Goal: Transaction & Acquisition: Purchase product/service

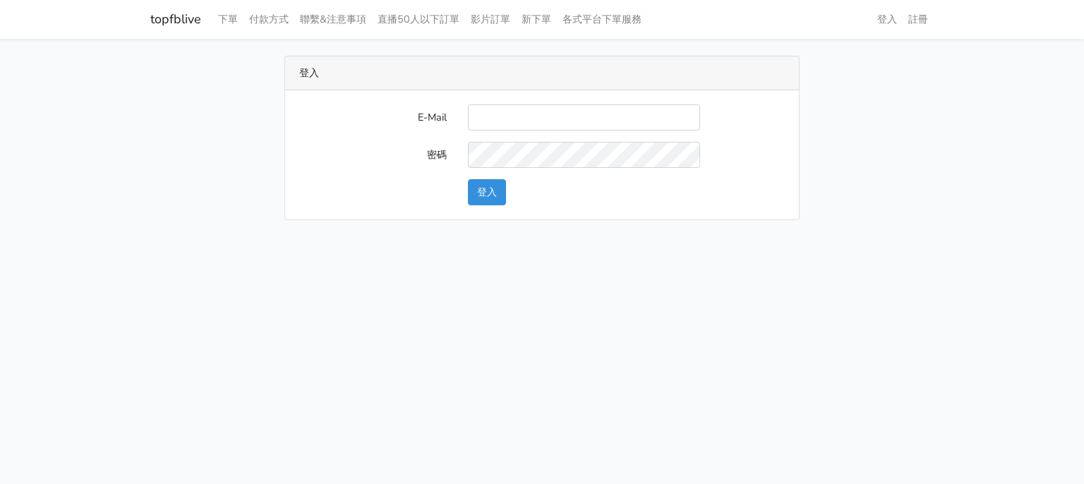
type input "[EMAIL_ADDRESS][DOMAIN_NAME]"
click at [471, 186] on button "登入" at bounding box center [487, 192] width 38 height 26
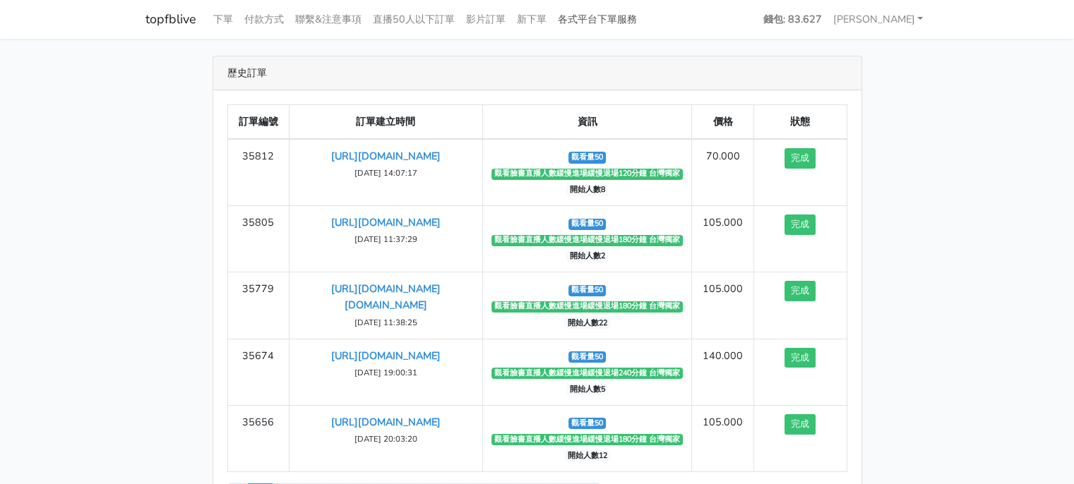
click at [594, 23] on link "各式平台下單服務" at bounding box center [597, 20] width 90 height 28
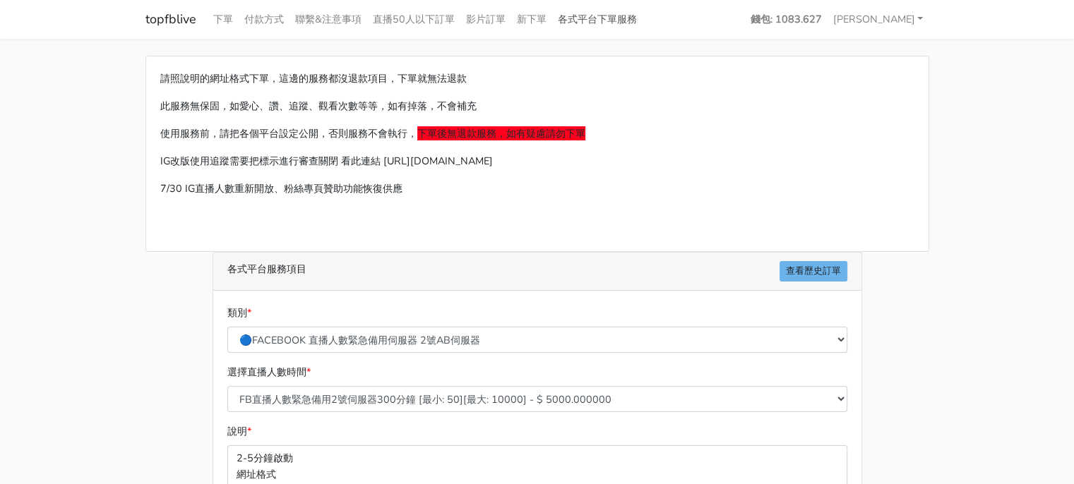
click at [623, 20] on link "各式平台下單服務" at bounding box center [597, 20] width 90 height 28
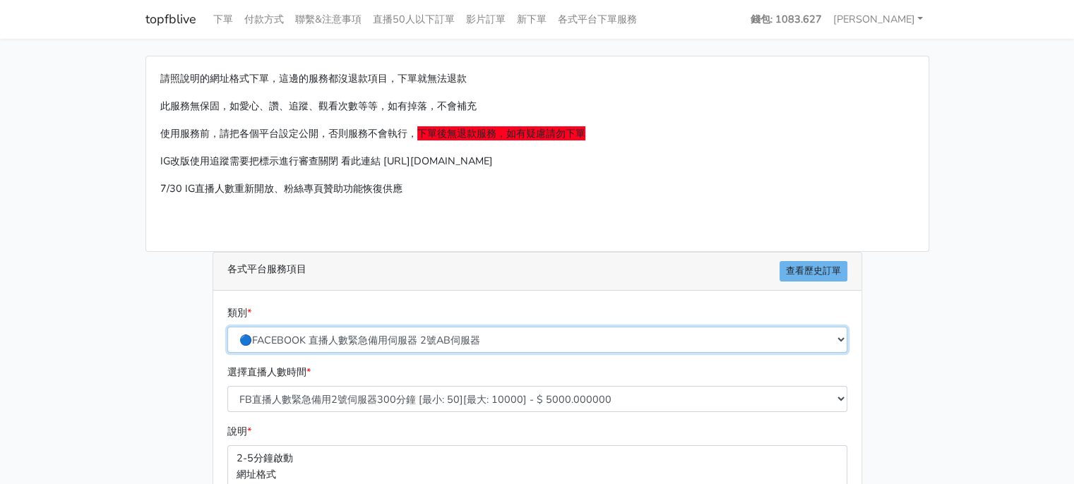
click at [457, 339] on select "🔵FACEBOOK 直播人數緊急備用伺服器 2號AB伺服器 🔵FACEBOOK 網軍專用貼文留言 安全保密 🔵9/30 FACEBOOK 直播人數緩慢進場緩慢…" at bounding box center [537, 340] width 620 height 26
click at [409, 340] on select "🔵FACEBOOK 直播人數緊急備用伺服器 2號AB伺服器 🔵FACEBOOK 網軍專用貼文留言 安全保密 🔵9/30 FACEBOOK 直播人數緩慢進場緩慢…" at bounding box center [537, 340] width 620 height 26
select select "🔵9/30 FACEBOOK 直播人數緩慢進場緩慢退場 台灣獨家"
click at [227, 327] on select "🔵FACEBOOK 直播人數緊急備用伺服器 2號AB伺服器 🔵FACEBOOK 網軍專用貼文留言 安全保密 🔵9/30 FACEBOOK 直播人數緩慢進場緩慢…" at bounding box center [537, 340] width 620 height 26
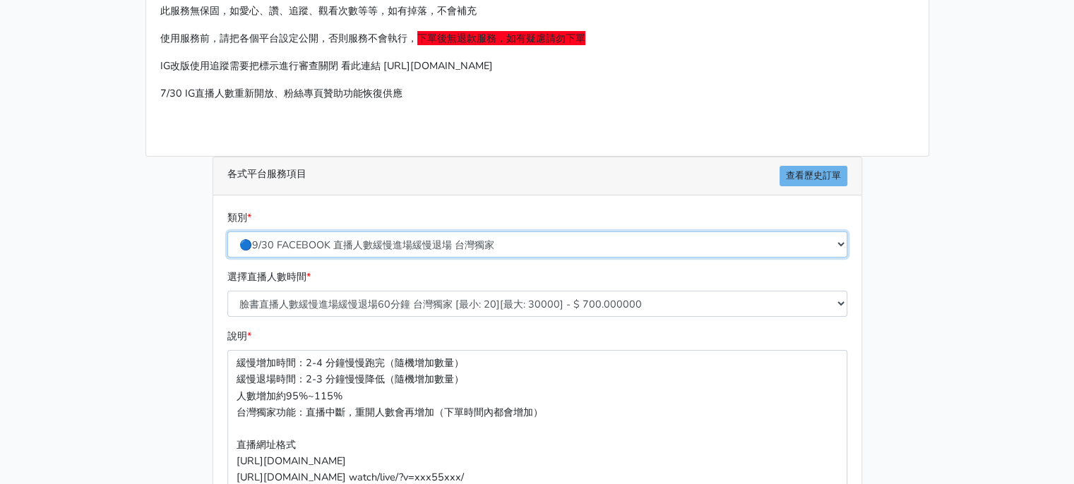
scroll to position [212, 0]
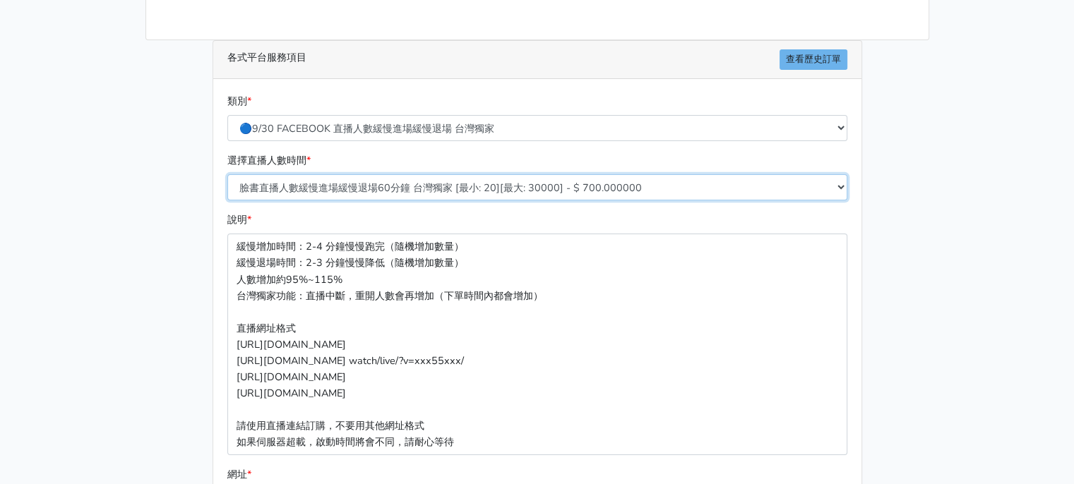
click at [350, 186] on select "臉書直播人數緩慢進場緩慢退場60分鐘 台灣獨家 [最小: 20][最大: 30000] - $ 700.000000 臉書直播人數緩慢進場緩慢退場120分鐘 …" at bounding box center [537, 187] width 620 height 26
select select "558"
click at [227, 174] on select "臉書直播人數緩慢進場緩慢退場60分鐘 台灣獨家 [最小: 20][最大: 30000] - $ 700.000000 臉書直播人數緩慢進場緩慢退場120分鐘 …" at bounding box center [537, 187] width 620 height 26
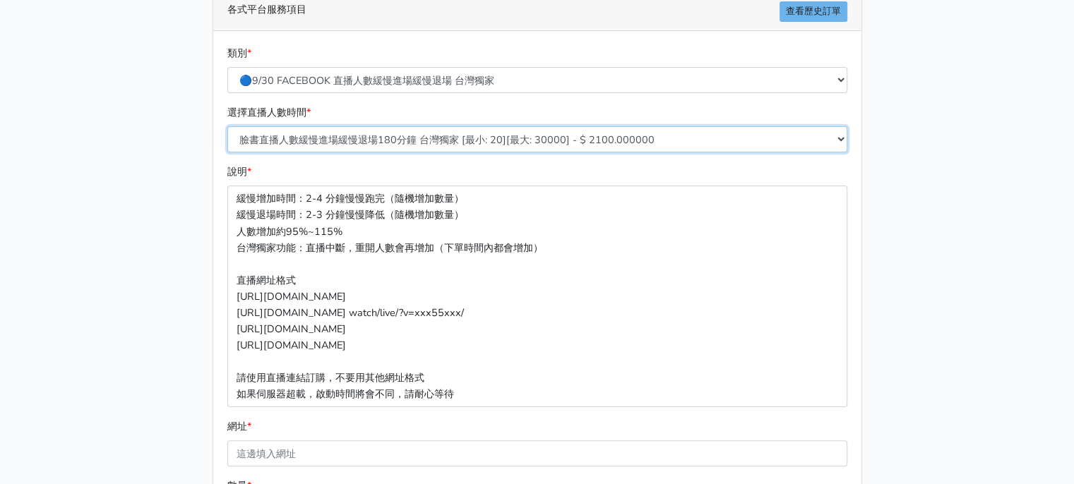
scroll to position [423, 0]
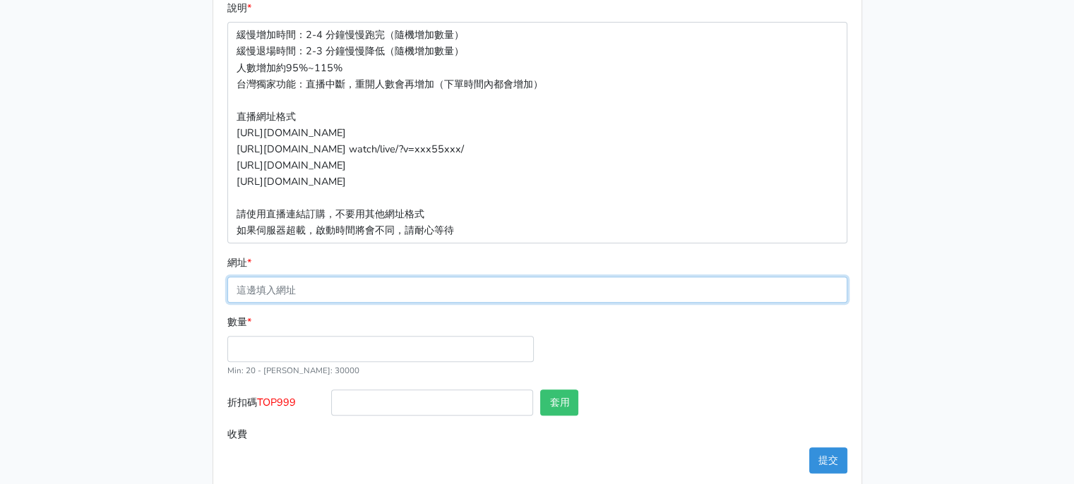
paste input "[URL][DOMAIN_NAME][DOMAIN_NAME]"
type input "[URL][DOMAIN_NAME][DOMAIN_NAME]"
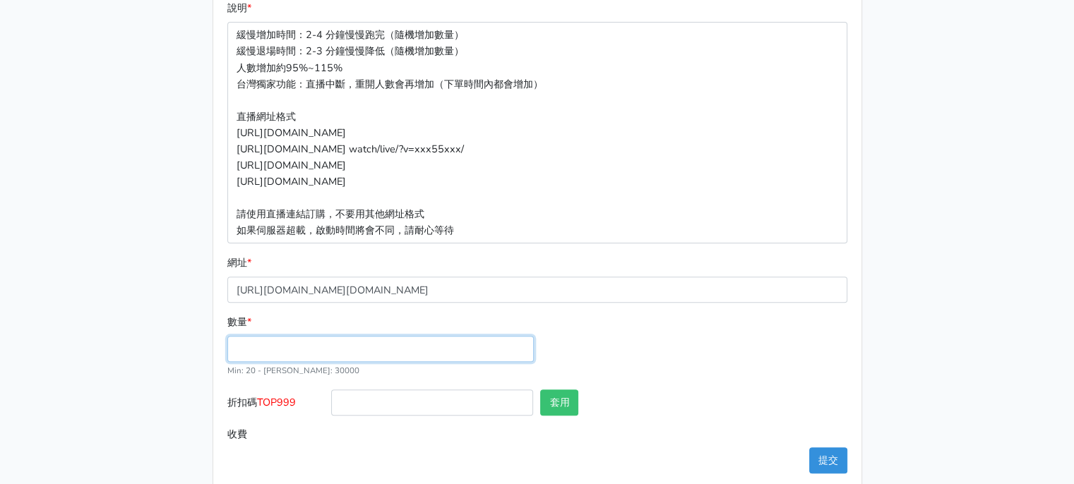
click at [349, 352] on input "數量 *" at bounding box center [380, 349] width 306 height 26
type input "50"
type input "105.000"
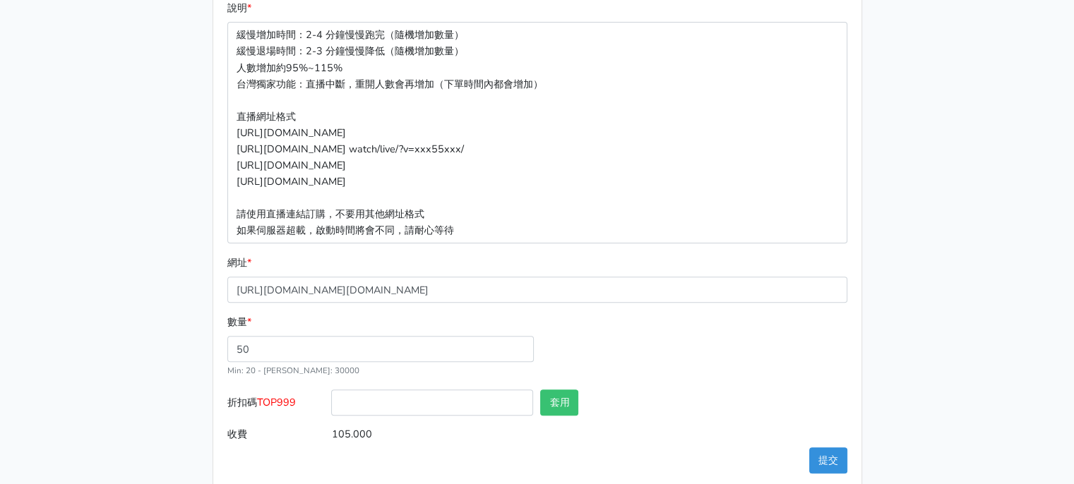
click at [270, 426] on label "收費" at bounding box center [276, 434] width 104 height 26
click at [331, 426] on input "105.000" at bounding box center [588, 434] width 515 height 26
drag, startPoint x: 263, startPoint y: 408, endPoint x: 291, endPoint y: 404, distance: 27.8
click at [291, 404] on label "折扣碼 TOP999" at bounding box center [276, 406] width 104 height 32
drag, startPoint x: 262, startPoint y: 403, endPoint x: 296, endPoint y: 403, distance: 33.9
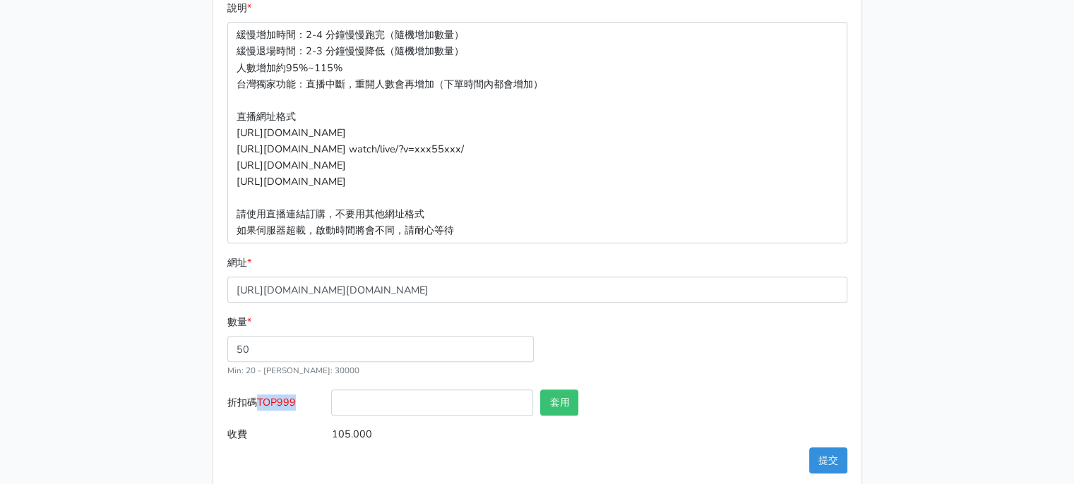
click at [296, 403] on span "TOP999" at bounding box center [276, 402] width 39 height 14
copy span "TOP999"
paste input "TOP999"
type input "TOP999"
click at [558, 407] on button "套用" at bounding box center [559, 403] width 38 height 26
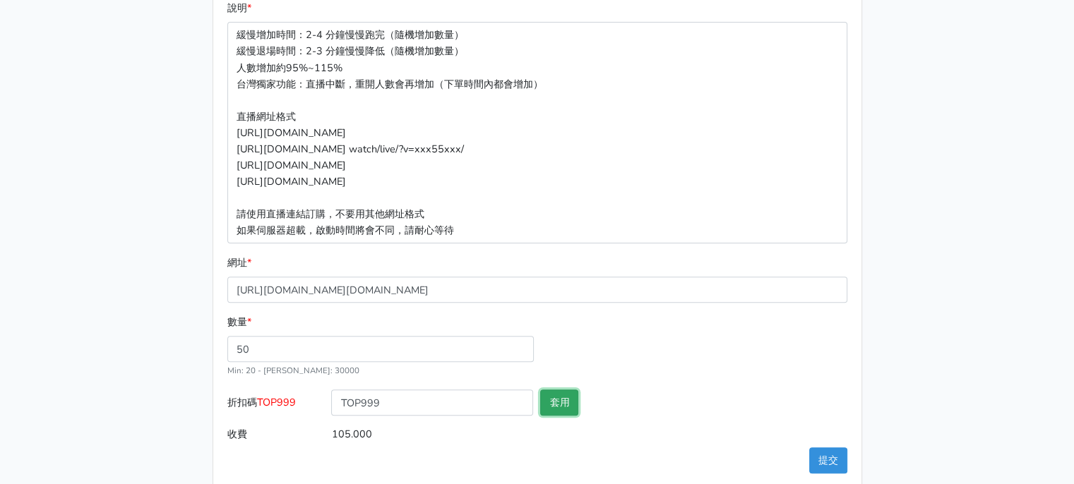
type input "套用失敗"
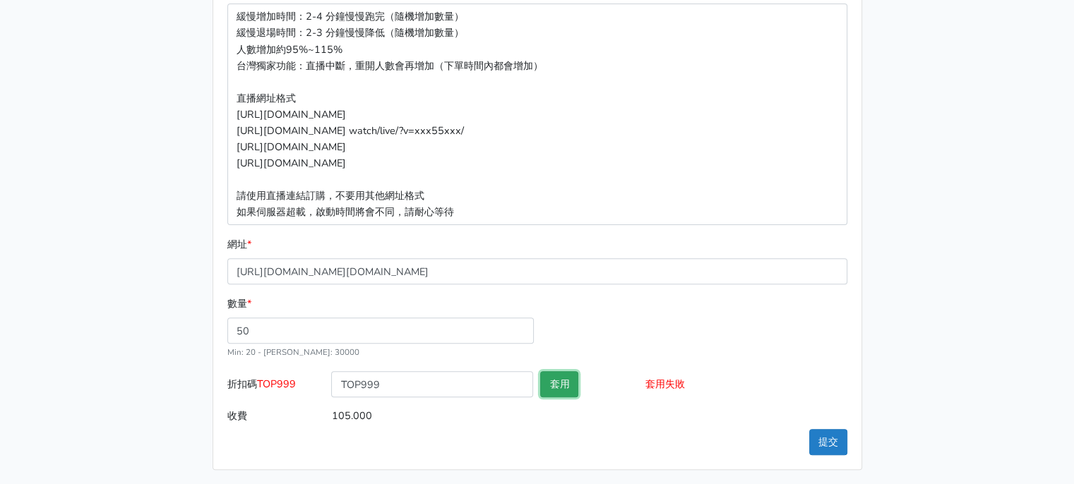
scroll to position [443, 0]
click at [827, 437] on button "提交" at bounding box center [828, 441] width 38 height 26
